Goal: Find contact information: Find contact information

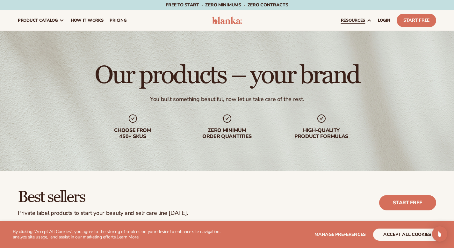
click at [341, 23] on span "resources" at bounding box center [353, 20] width 24 height 5
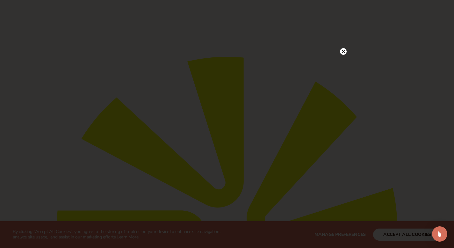
click at [346, 53] on icon at bounding box center [343, 51] width 7 height 7
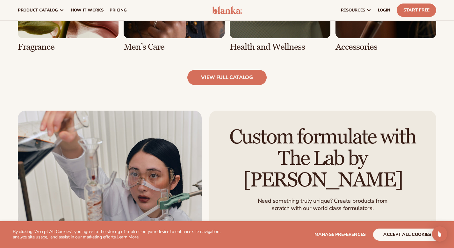
scroll to position [1095, 0]
